Goal: Check status: Check status

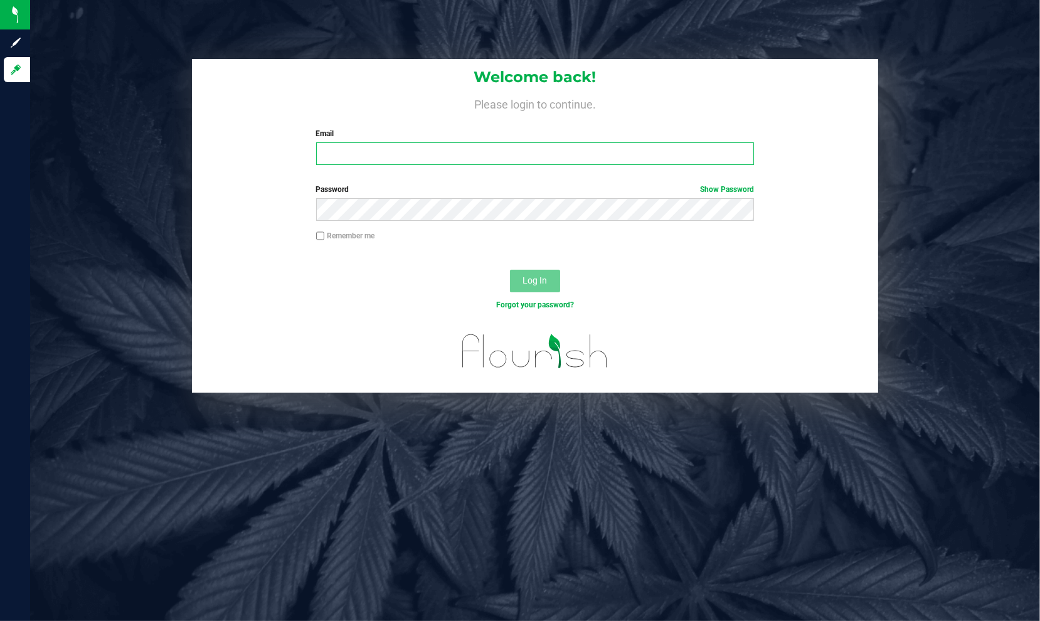
type input "[EMAIL_ADDRESS][DOMAIN_NAME]"
click at [741, 187] on link "Show Password" at bounding box center [727, 189] width 54 height 9
click at [322, 236] on input "Remember me" at bounding box center [320, 235] width 9 height 9
checkbox input "true"
click at [536, 273] on button "Log In" at bounding box center [535, 281] width 50 height 23
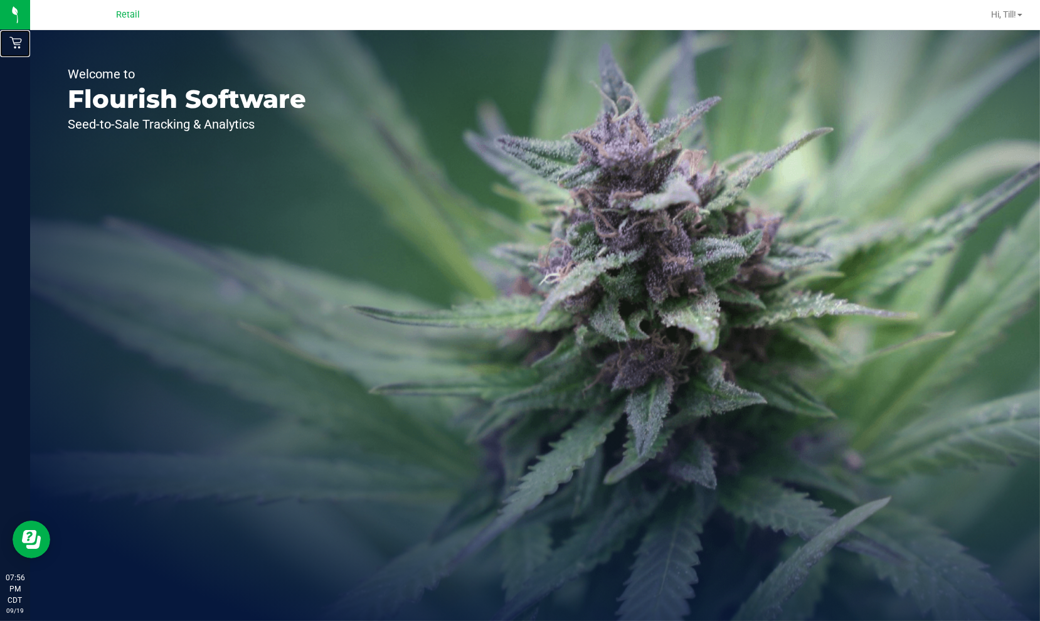
click at [12, 50] on div "Retail" at bounding box center [17, 42] width 26 height 25
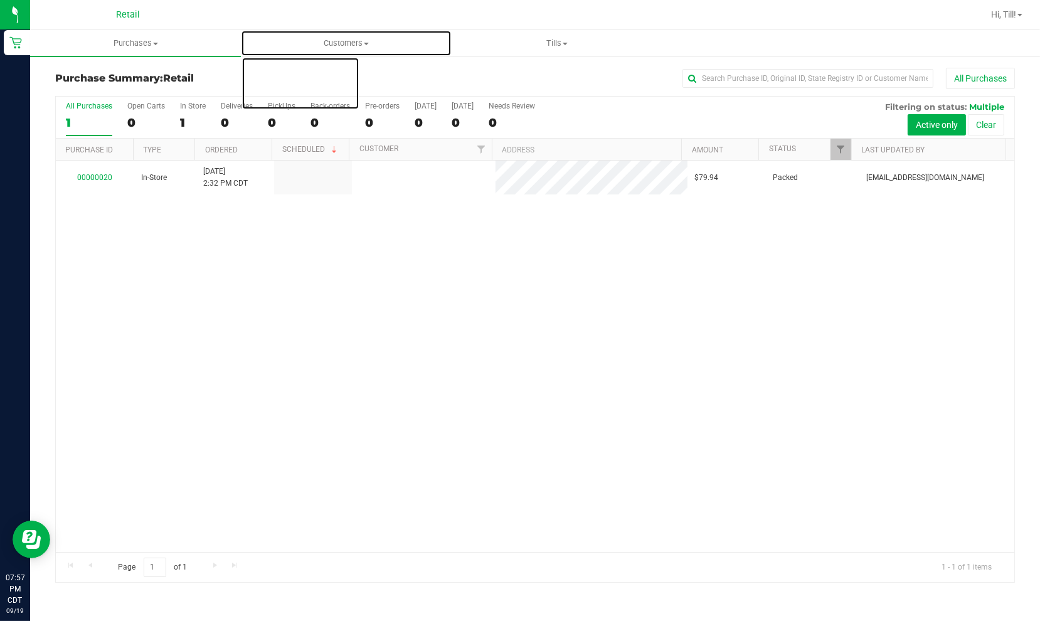
click at [341, 48] on span "Customers" at bounding box center [345, 43] width 209 height 11
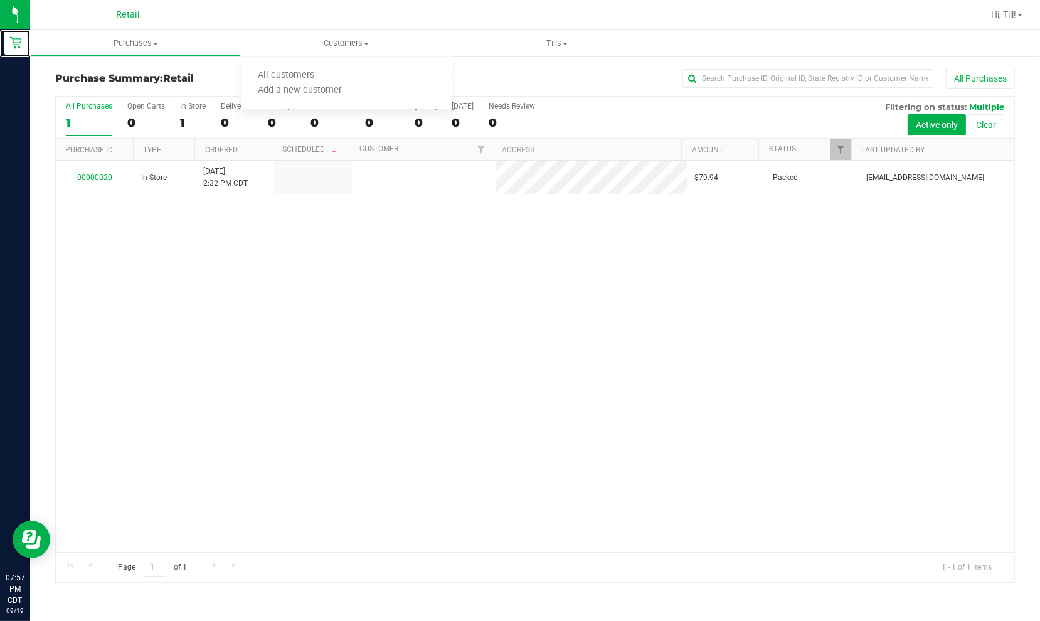
click at [15, 47] on icon at bounding box center [15, 43] width 12 height 12
click at [1014, 17] on span "Hi, Till!" at bounding box center [1003, 14] width 25 height 10
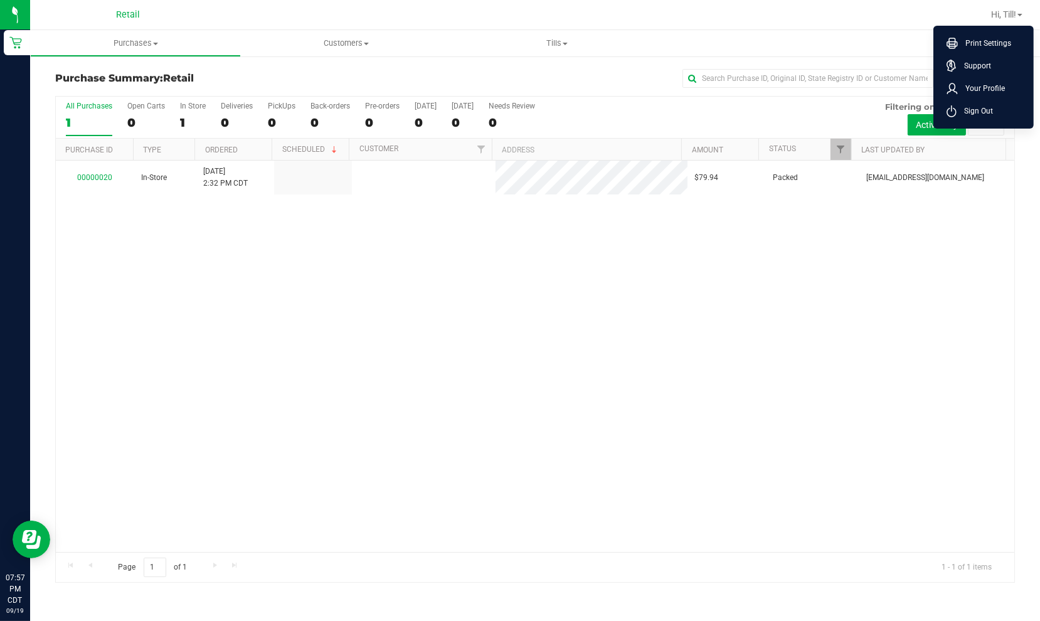
click at [735, 355] on div "00000020 In-Store [DATE] 2:32 PM CDT $79.94 Packed [EMAIL_ADDRESS][DOMAIN_NAME]" at bounding box center [535, 356] width 958 height 391
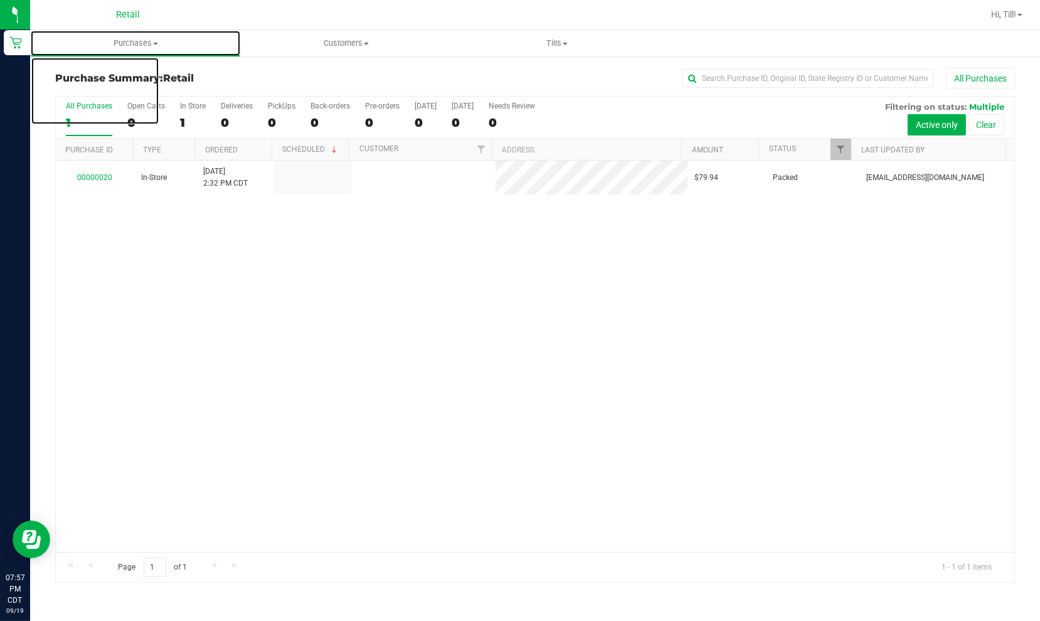
click at [146, 53] on uib-tab-heading "Purchases Summary of purchases Fulfillment All purchases" at bounding box center [135, 43] width 209 height 25
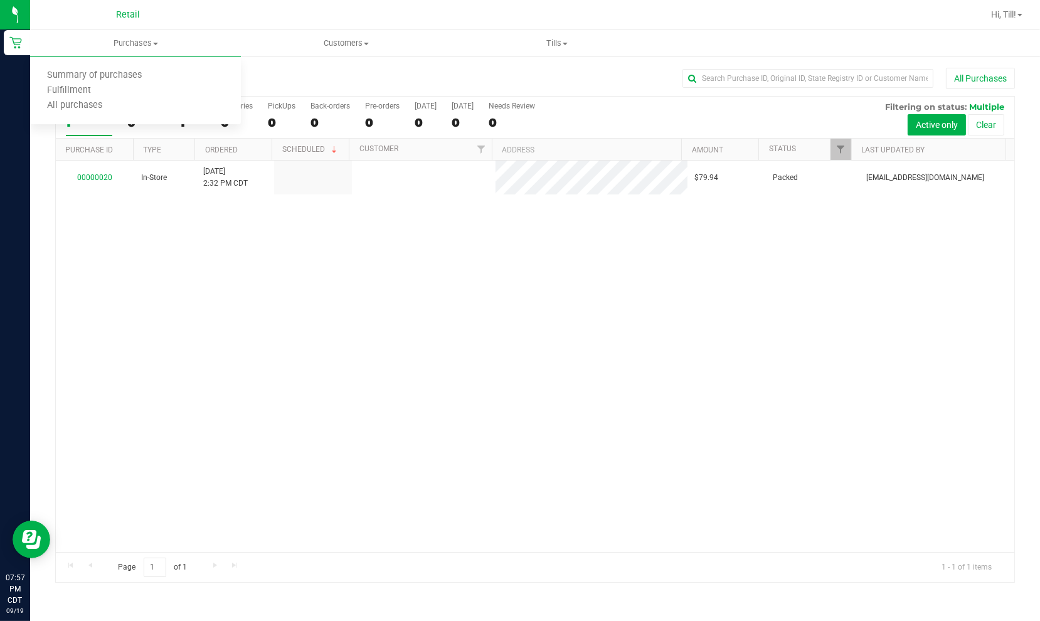
click at [8, 109] on div at bounding box center [15, 299] width 30 height 485
click at [0, 0] on img at bounding box center [0, 0] width 0 height 0
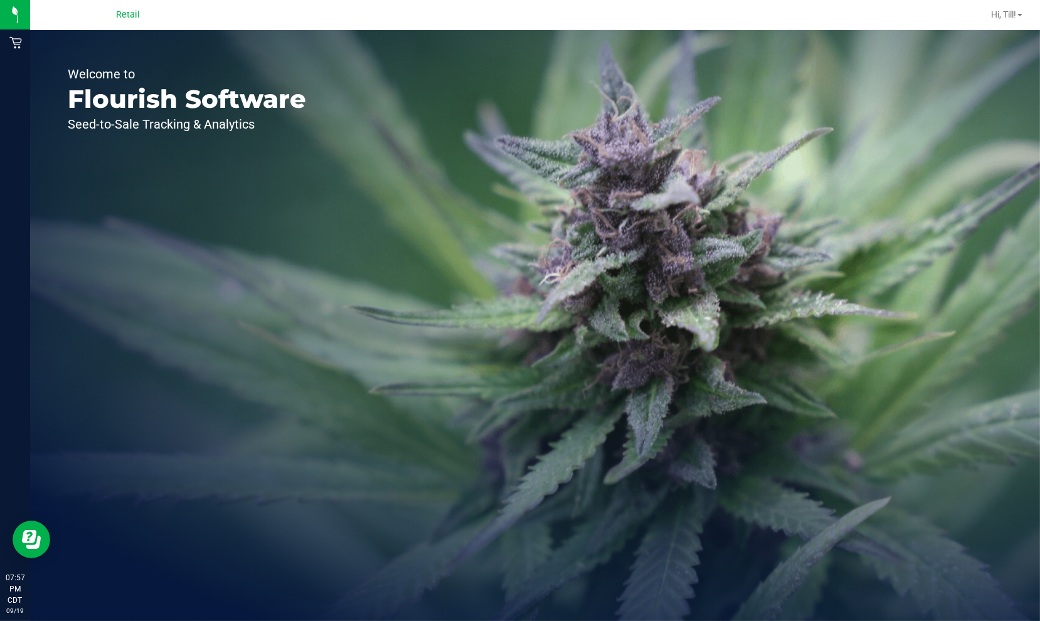
click at [634, 311] on div "Welcome to Flourish Software Seed-to-Sale Tracking & Analytics" at bounding box center [535, 325] width 1010 height 591
click at [159, 120] on p "Seed-to-Sale Tracking & Analytics" at bounding box center [187, 124] width 238 height 13
click at [0, 0] on img at bounding box center [0, 0] width 0 height 0
click at [0, 0] on p "Retail" at bounding box center [0, 0] width 0 height 0
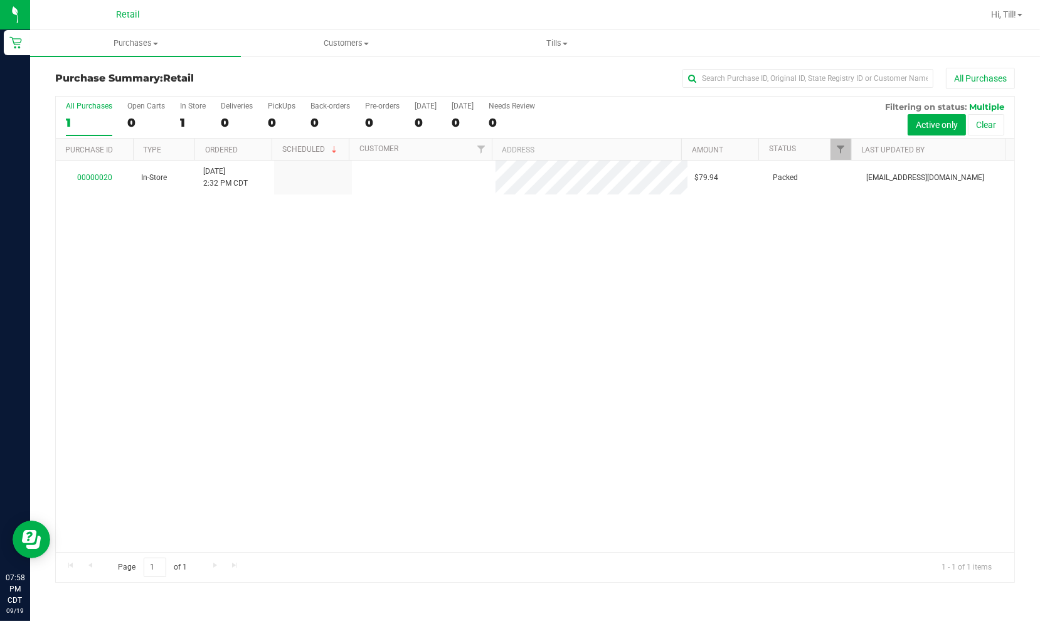
click at [176, 324] on div "00000020 In-Store [DATE] 2:32 PM CDT $79.94 Packed [EMAIL_ADDRESS][DOMAIN_NAME]" at bounding box center [535, 356] width 958 height 391
click at [131, 11] on span "Retail" at bounding box center [128, 14] width 24 height 11
click at [20, 46] on icon at bounding box center [15, 42] width 13 height 13
click at [943, 332] on div "00000020 In-Store [DATE] 2:32 PM CDT $79.94 Packed [EMAIL_ADDRESS][DOMAIN_NAME]" at bounding box center [535, 356] width 958 height 391
click at [596, 416] on div "00000020 In-Store [DATE] 2:32 PM CDT $79.94 Packed [EMAIL_ADDRESS][DOMAIN_NAME]" at bounding box center [535, 356] width 958 height 391
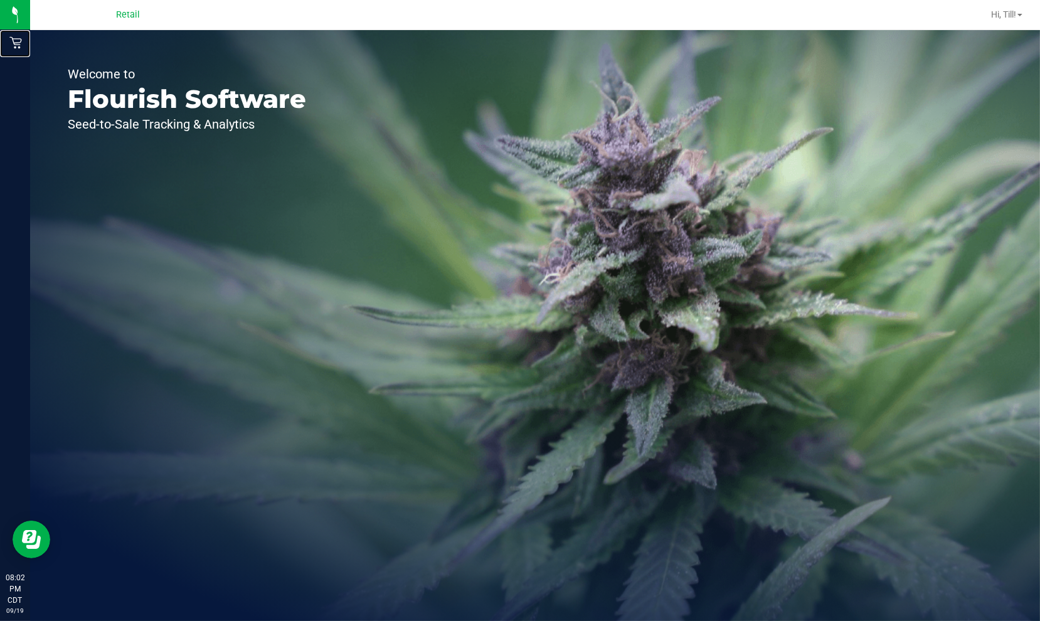
click at [20, 48] on icon at bounding box center [15, 42] width 13 height 13
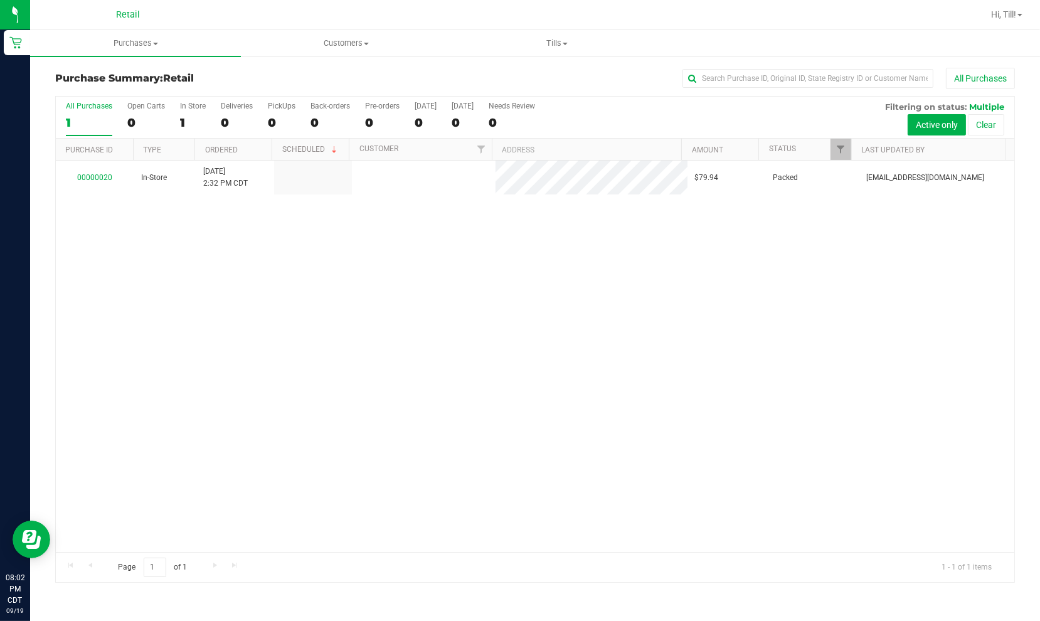
click at [184, 323] on div "00000020 In-Store [DATE] 2:32 PM CDT $79.94 Packed [EMAIL_ADDRESS][DOMAIN_NAME]" at bounding box center [535, 356] width 958 height 391
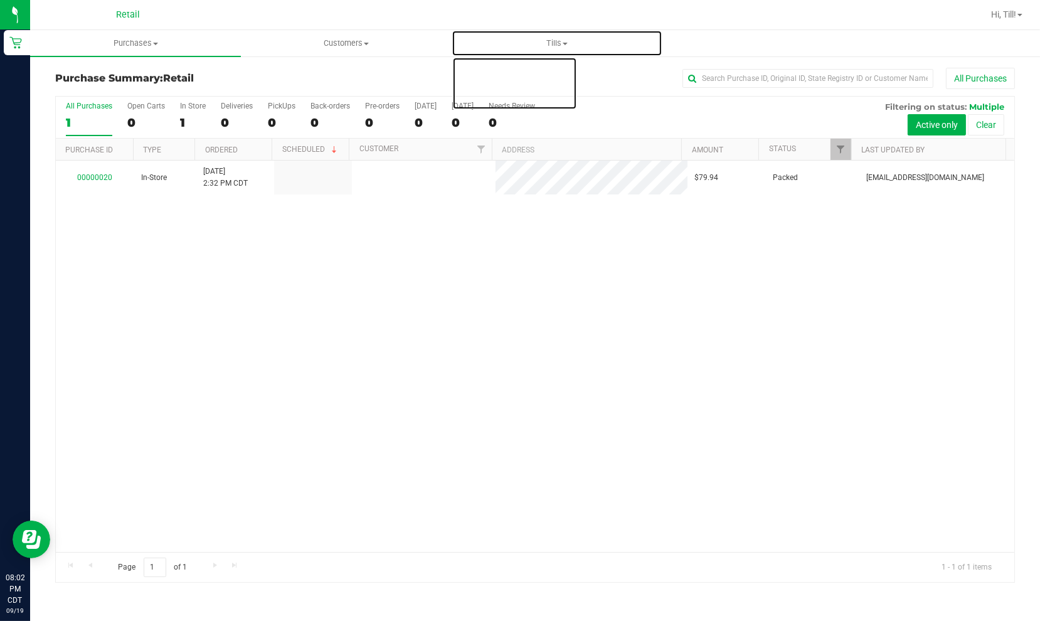
click at [556, 35] on uib-tab-heading "Tills Manage tills Reconcile e-payments" at bounding box center [556, 43] width 209 height 25
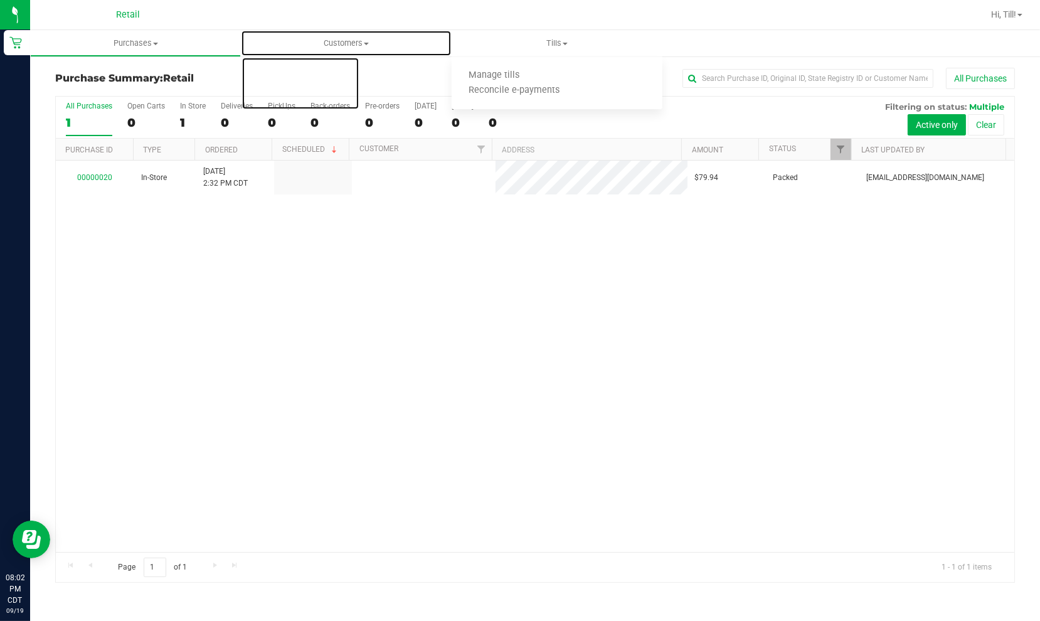
click at [371, 46] on span "Customers" at bounding box center [345, 43] width 209 height 11
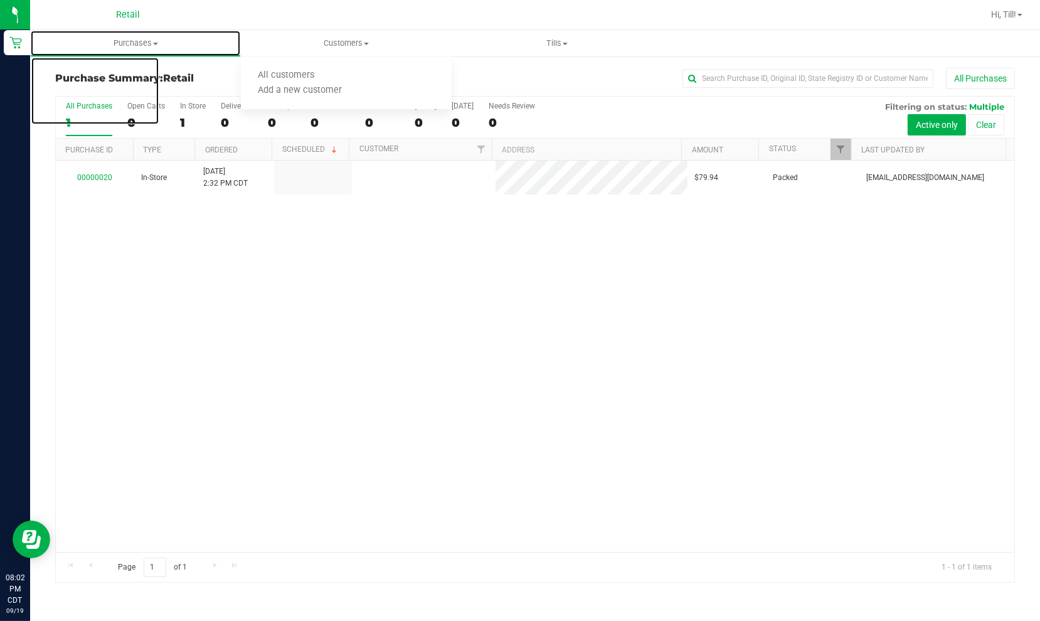
click at [191, 50] on uib-tab-heading "Purchases Summary of purchases Fulfillment All purchases" at bounding box center [135, 43] width 209 height 25
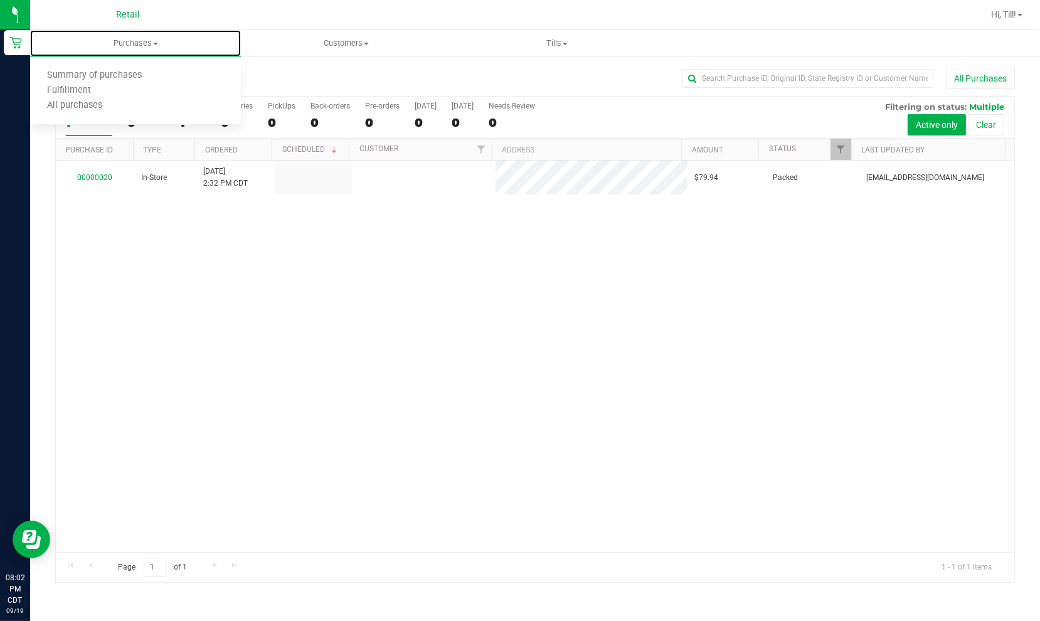
click at [66, 92] on span "Fulfillment" at bounding box center [69, 90] width 78 height 11
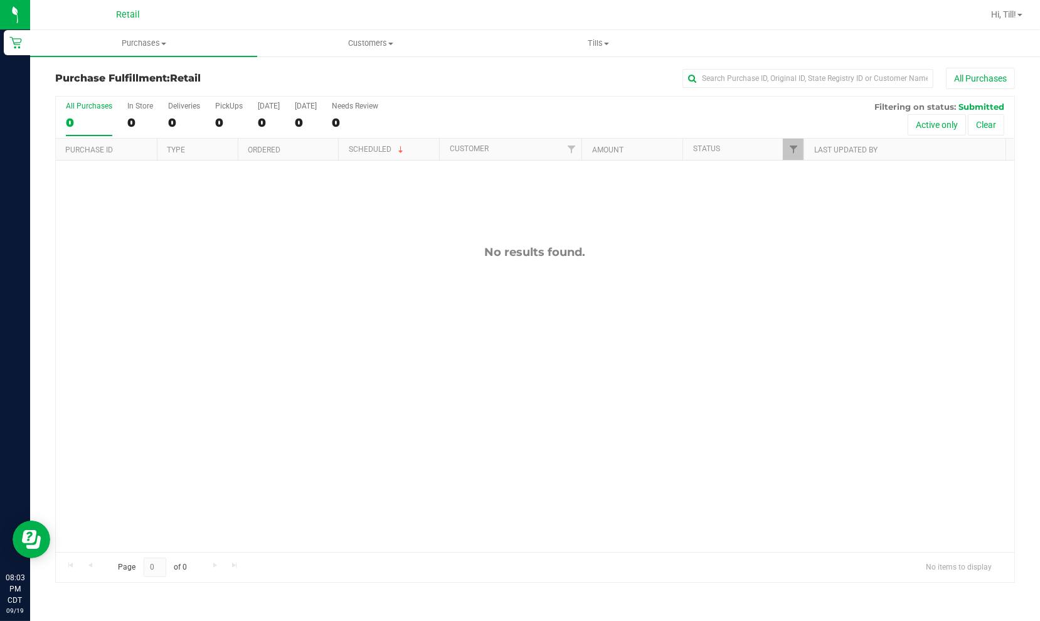
click at [0, 0] on img at bounding box center [0, 0] width 0 height 0
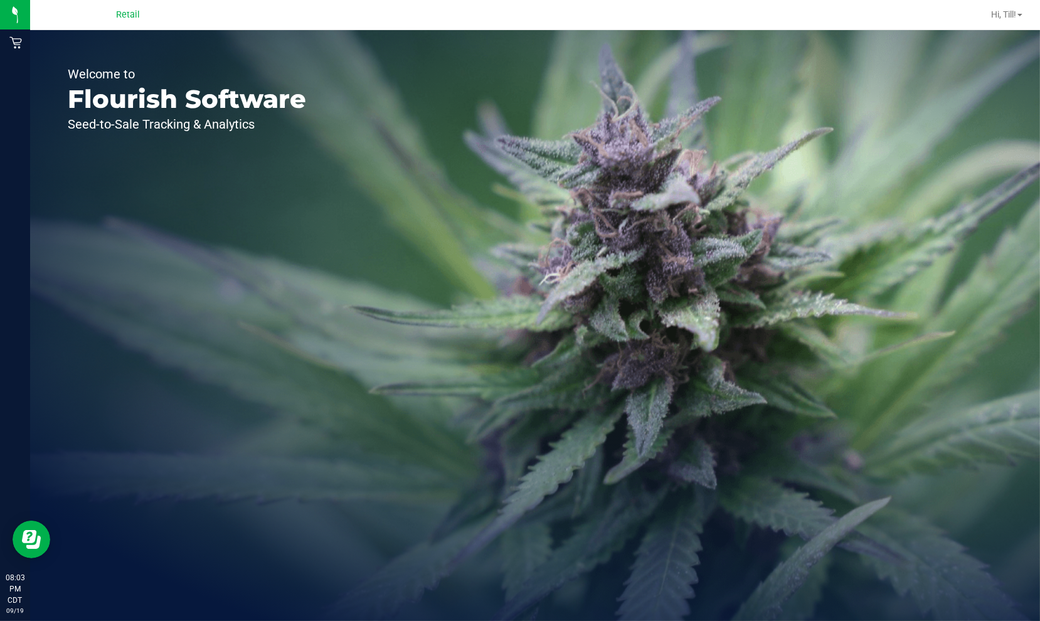
click at [809, 346] on div "Welcome to Flourish Software Seed-to-Sale Tracking & Analytics" at bounding box center [535, 325] width 1010 height 591
click at [139, 122] on p "Seed-to-Sale Tracking & Analytics" at bounding box center [187, 124] width 238 height 13
click at [0, 0] on img at bounding box center [0, 0] width 0 height 0
click at [0, 0] on p "Retail" at bounding box center [0, 0] width 0 height 0
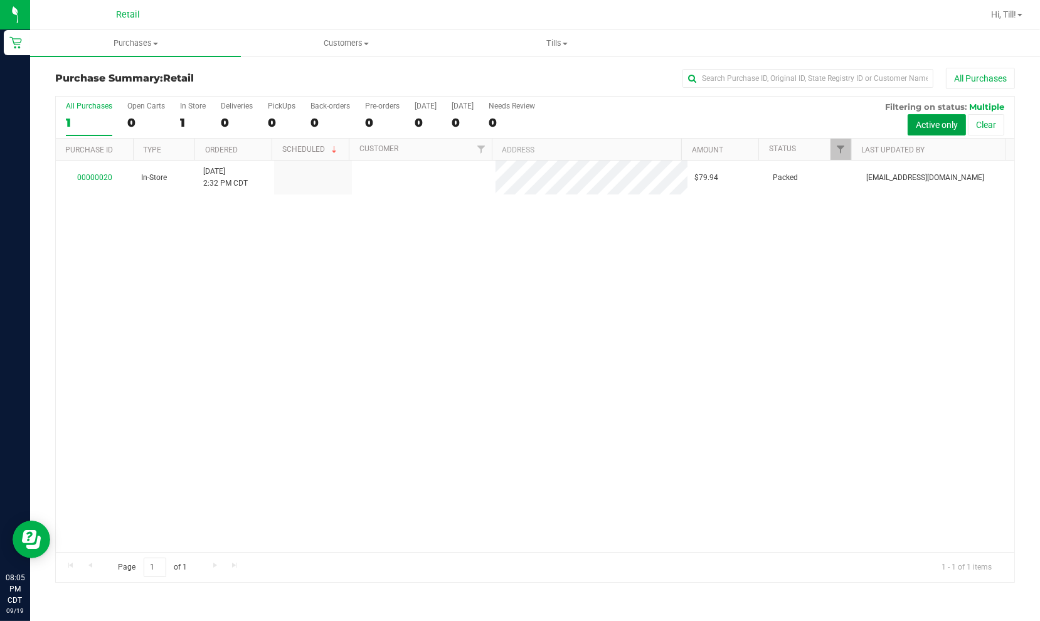
click at [938, 123] on button "Active only" at bounding box center [937, 124] width 58 height 21
click at [1014, 13] on span "Hi, Till!" at bounding box center [1003, 14] width 25 height 10
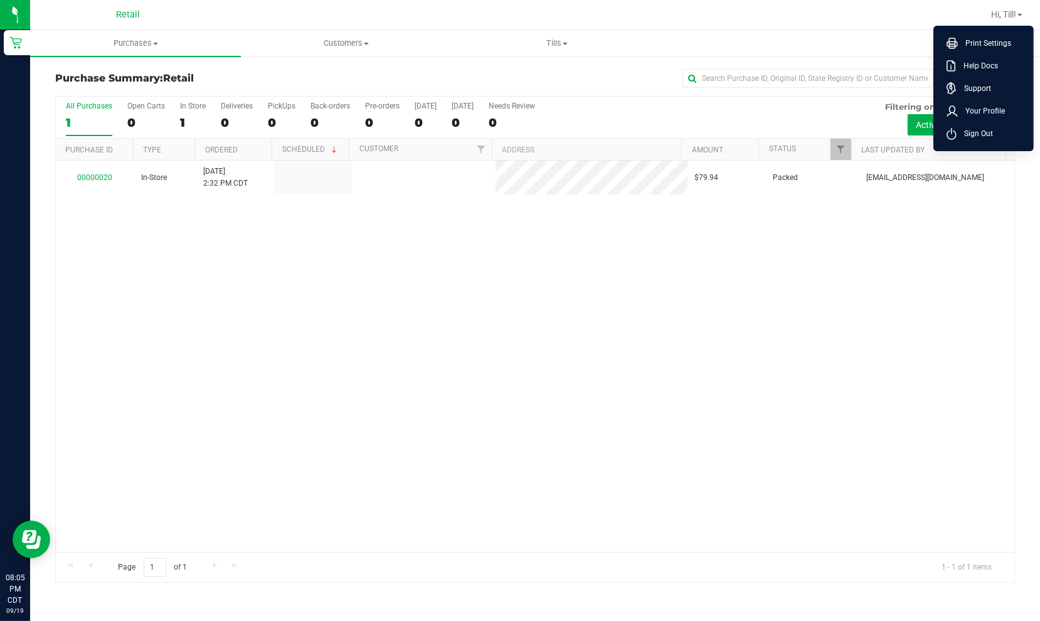
click at [898, 309] on div "00000020 In-Store [DATE] 2:32 PM CDT $79.94 Packed [EMAIL_ADDRESS][DOMAIN_NAME]" at bounding box center [535, 356] width 958 height 391
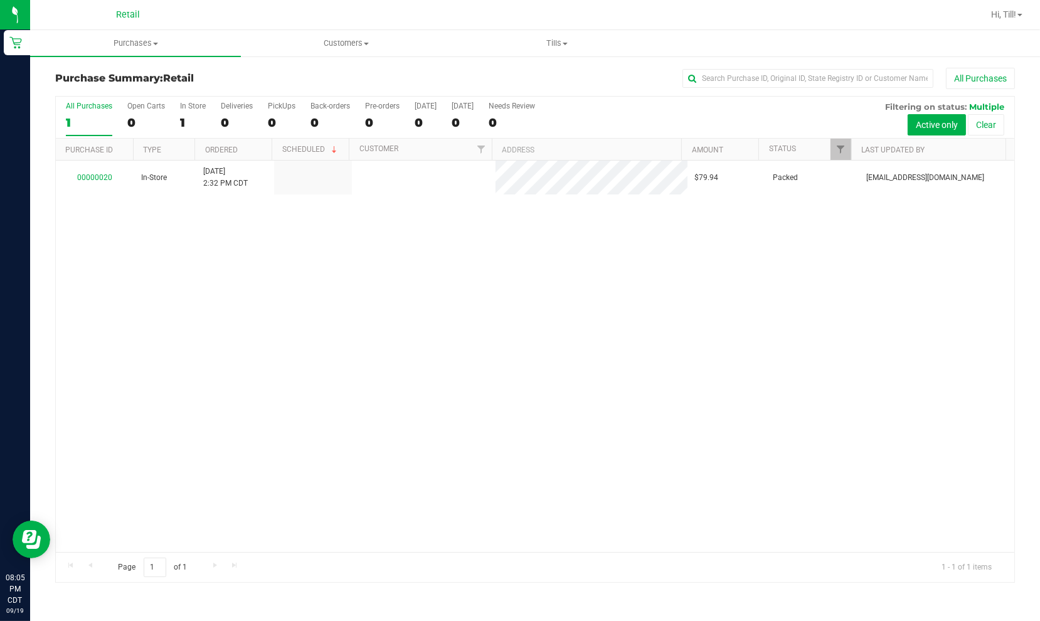
click at [684, 421] on div "00000020 In-Store [DATE] 2:32 PM CDT $79.94 Packed [EMAIL_ADDRESS][DOMAIN_NAME]" at bounding box center [535, 356] width 958 height 391
click at [485, 328] on div "00000020 In-Store [DATE] 2:32 PM CDT $79.94 Packed [EMAIL_ADDRESS][DOMAIN_NAME]" at bounding box center [535, 356] width 958 height 391
click at [11, 54] on div "Retail" at bounding box center [17, 42] width 26 height 25
click at [0, 0] on p "Retail" at bounding box center [0, 0] width 0 height 0
click at [30, 50] on div "Retail" at bounding box center [17, 42] width 26 height 25
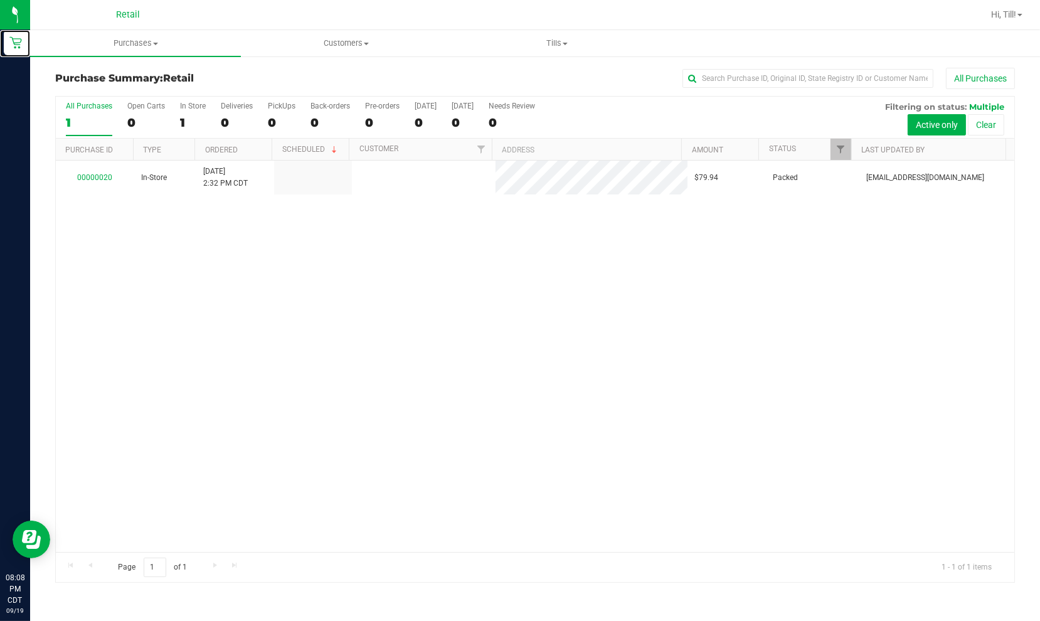
click at [0, 0] on p "Retail" at bounding box center [0, 0] width 0 height 0
click at [0, 0] on img at bounding box center [0, 0] width 0 height 0
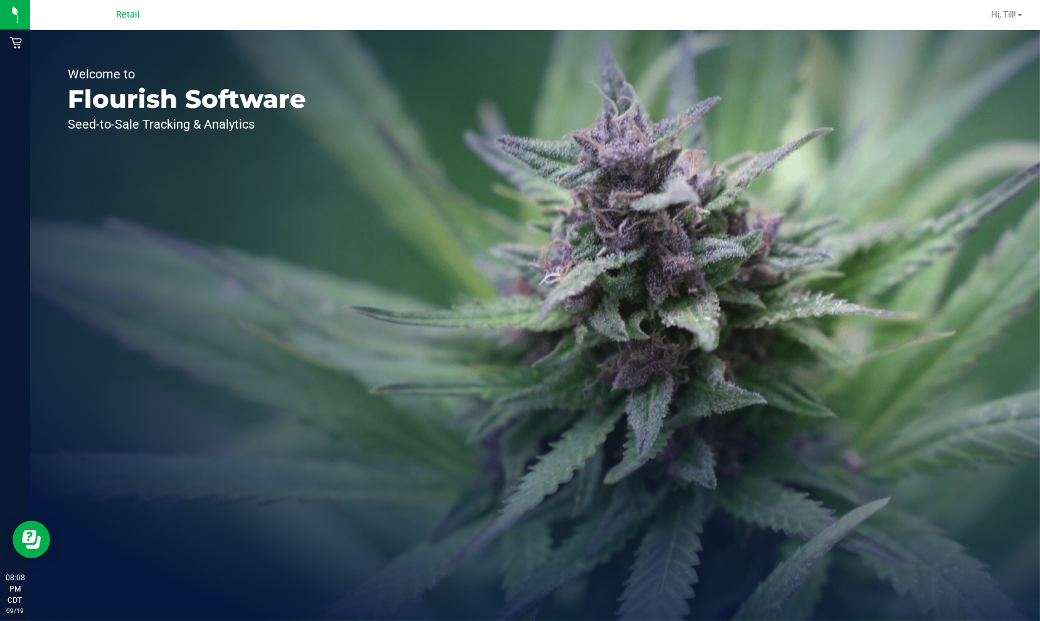
click at [0, 0] on img at bounding box center [0, 0] width 0 height 0
